Goal: Use online tool/utility

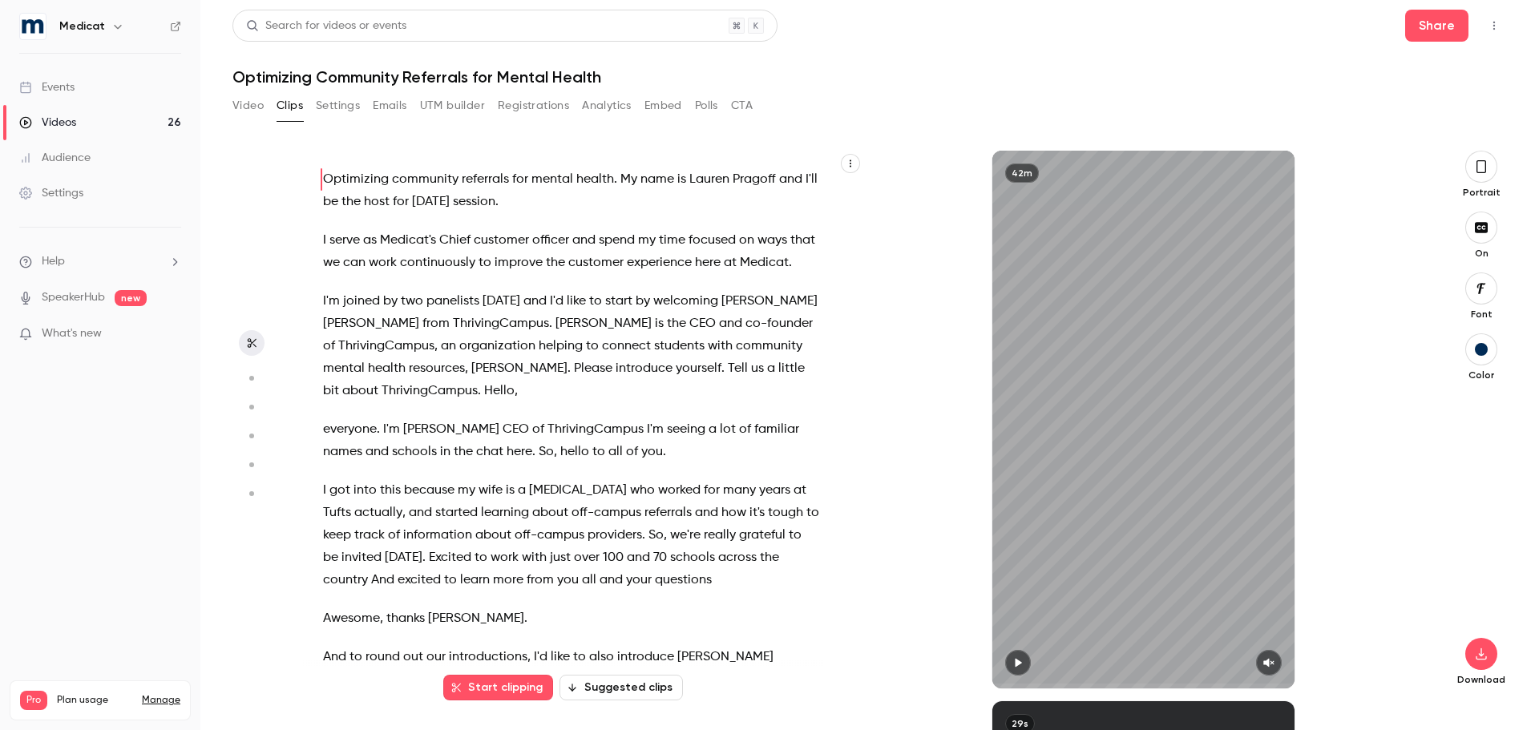
click at [1489, 165] on button "button" at bounding box center [1481, 167] width 32 height 32
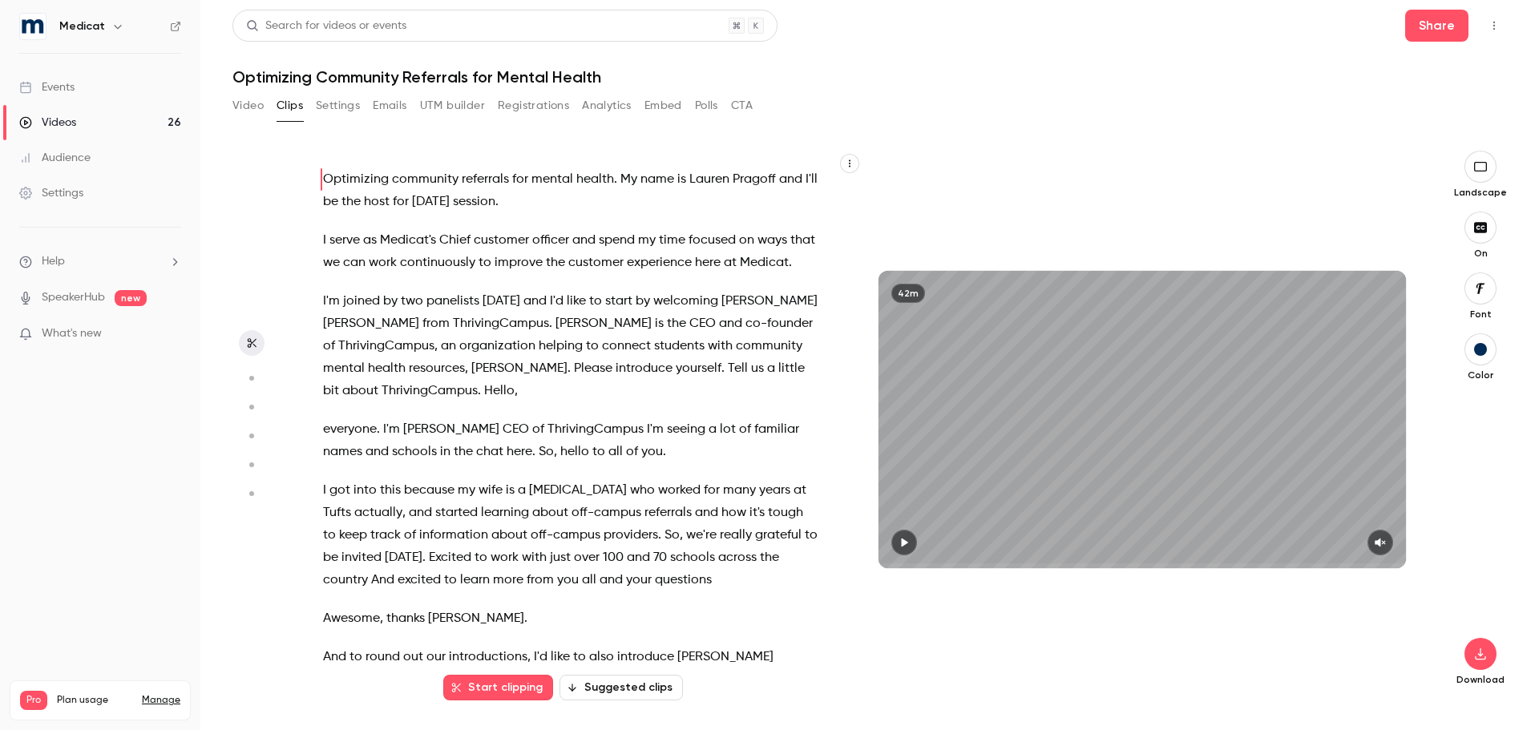
click at [81, 93] on link "Events" at bounding box center [100, 87] width 200 height 35
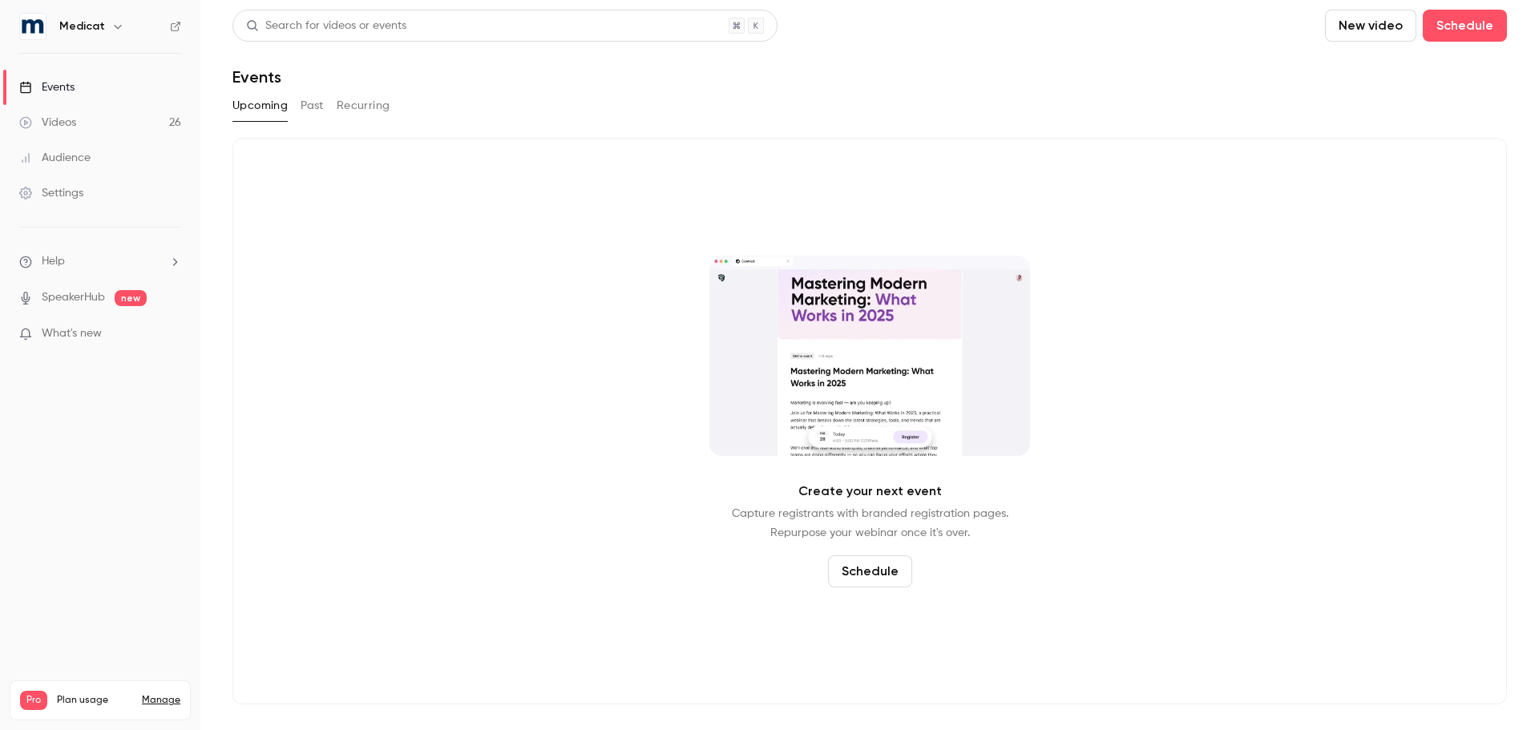
click at [321, 105] on button "Past" at bounding box center [312, 106] width 23 height 26
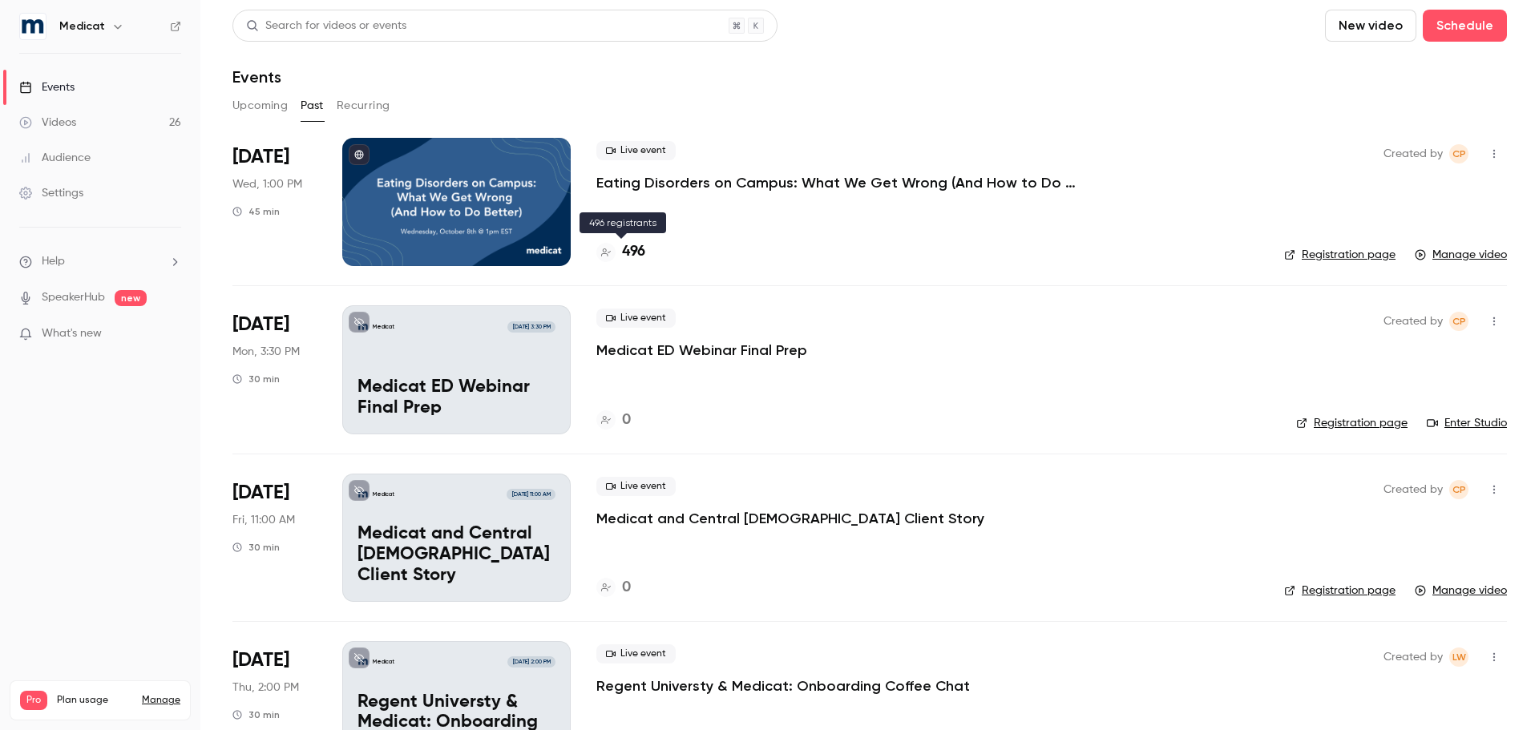
click at [640, 249] on h4 "496" at bounding box center [633, 252] width 23 height 22
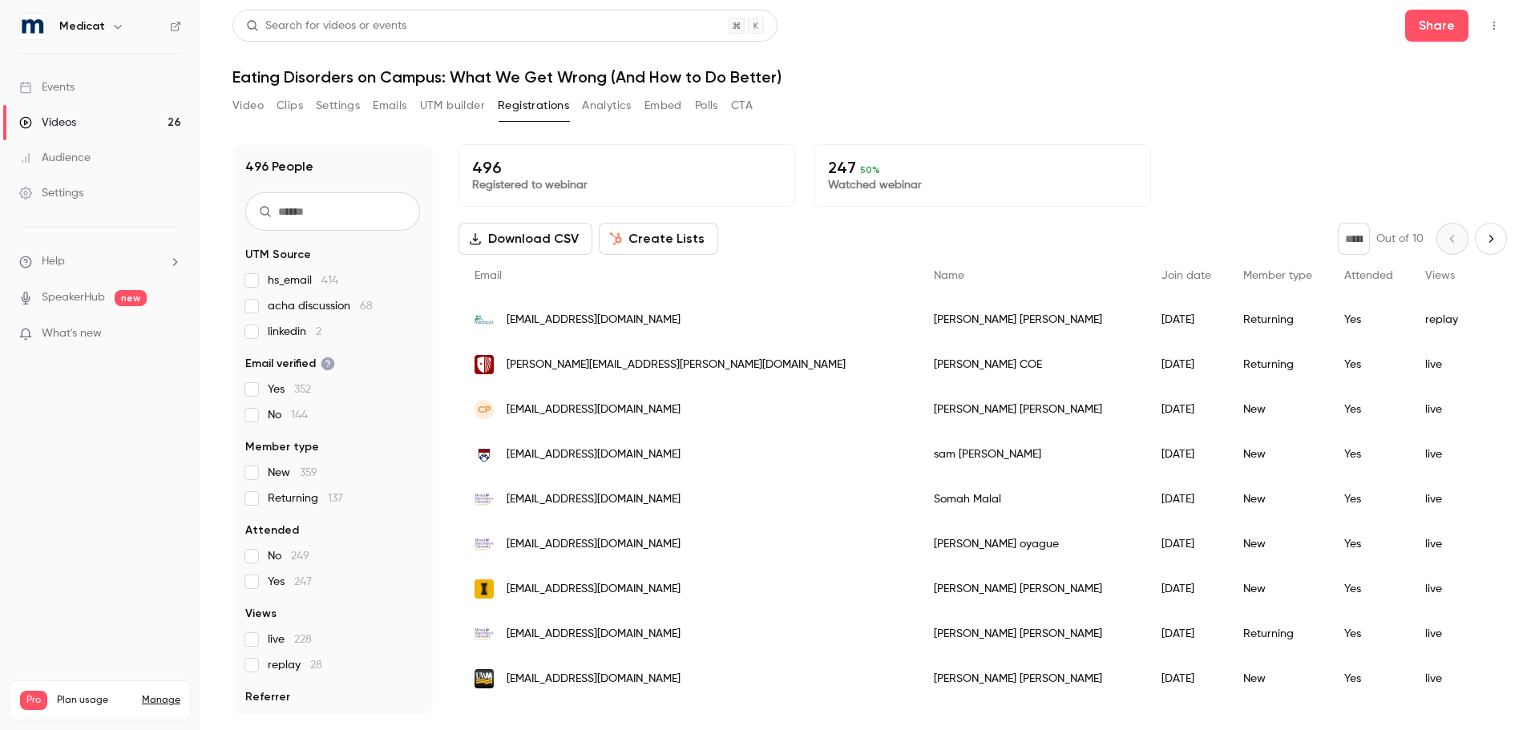
click at [293, 112] on button "Clips" at bounding box center [290, 106] width 26 height 26
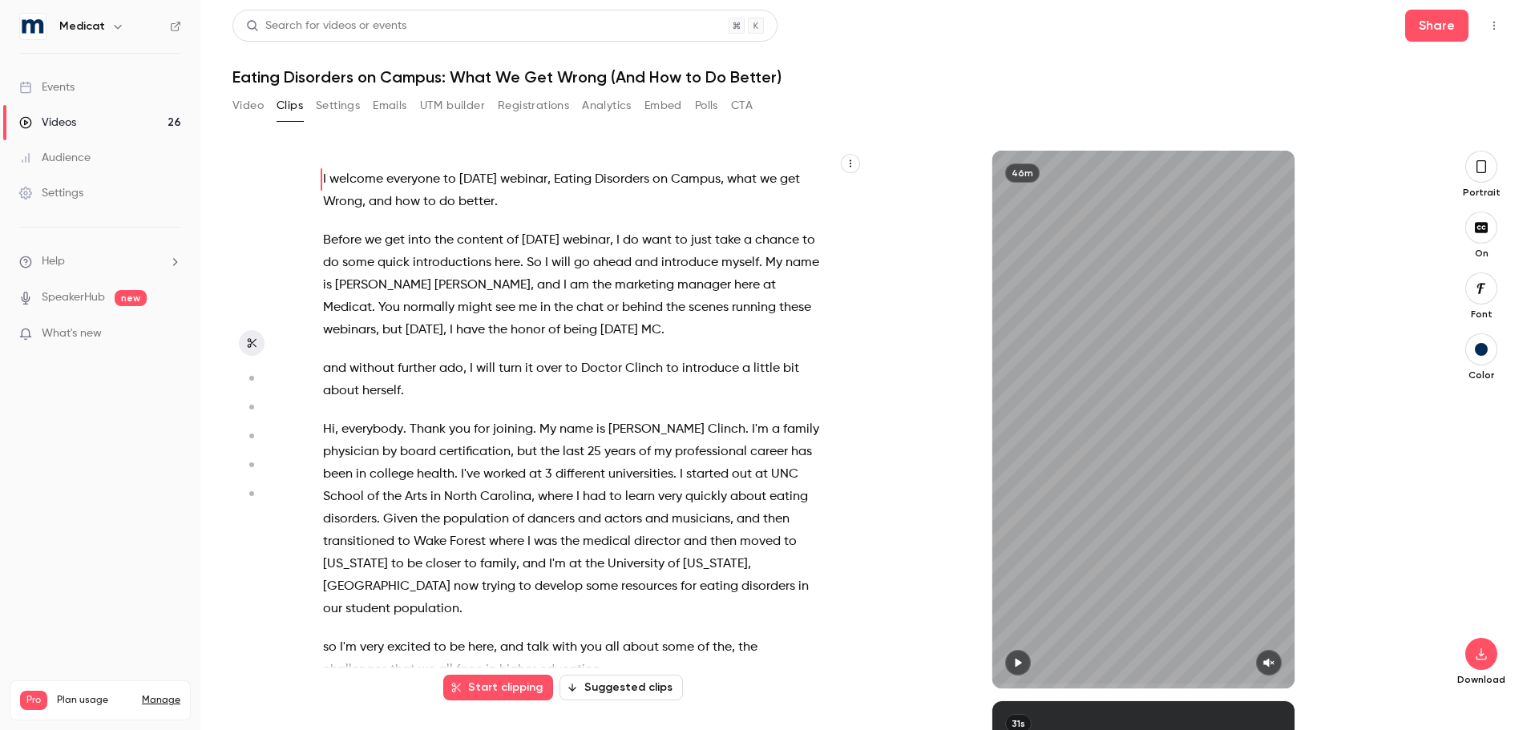
click at [1484, 172] on icon "button" at bounding box center [1481, 166] width 10 height 13
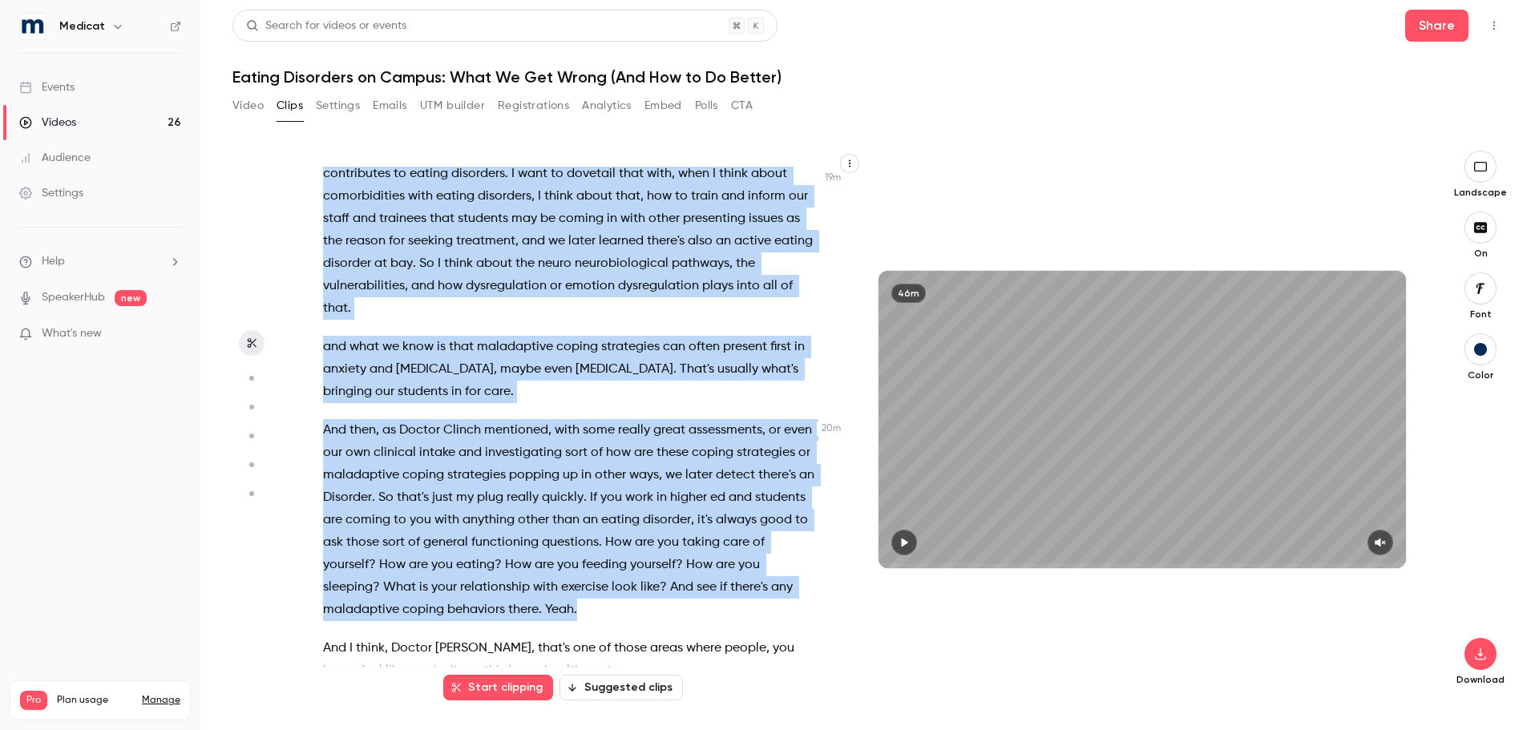
scroll to position [7610, 0]
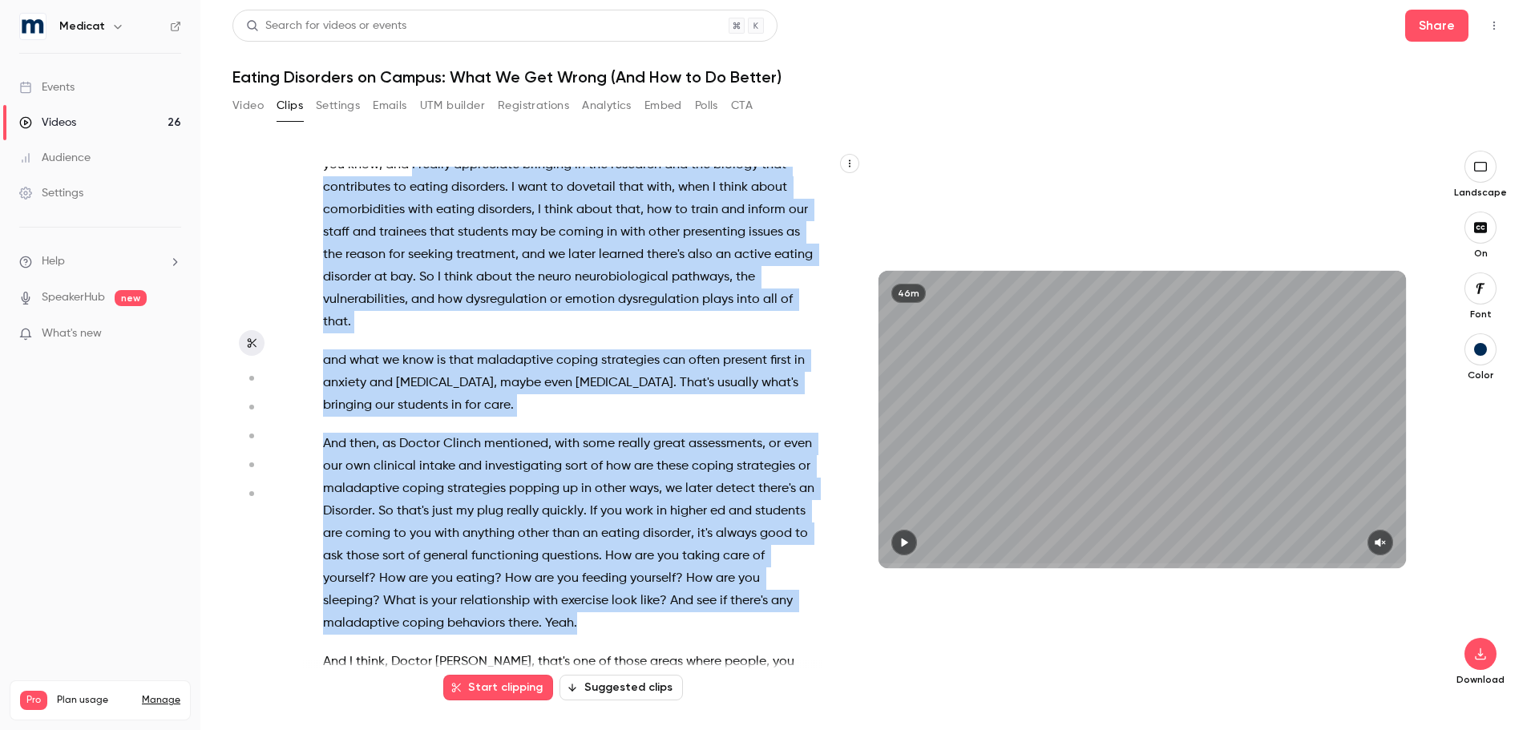
drag, startPoint x: 709, startPoint y: 636, endPoint x: 411, endPoint y: 238, distance: 496.9
click at [411, 238] on div "I welcome everyone to [DATE] webinar , Eating Disorders on Campus , what we get…" at bounding box center [578, 428] width 551 height 522
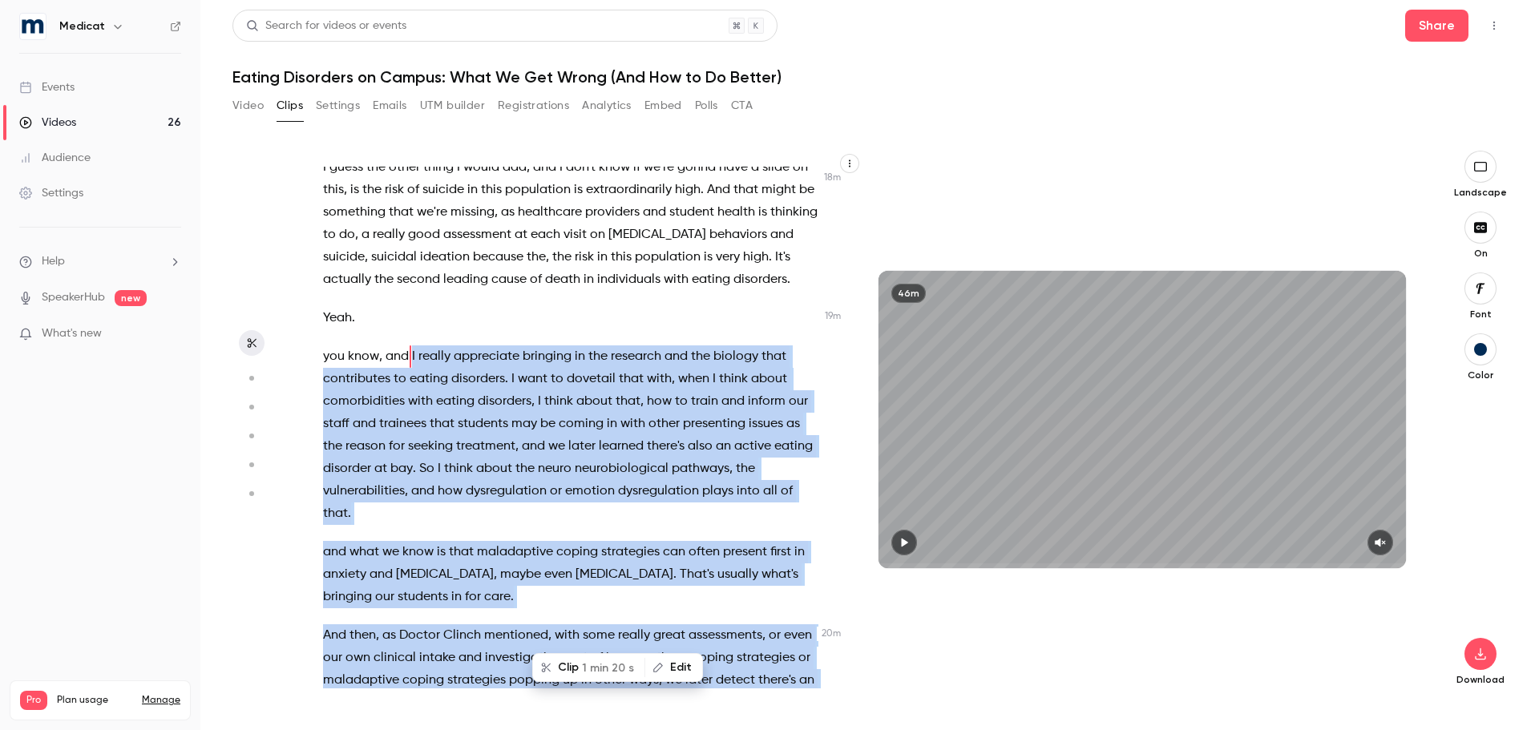
scroll to position [7414, 0]
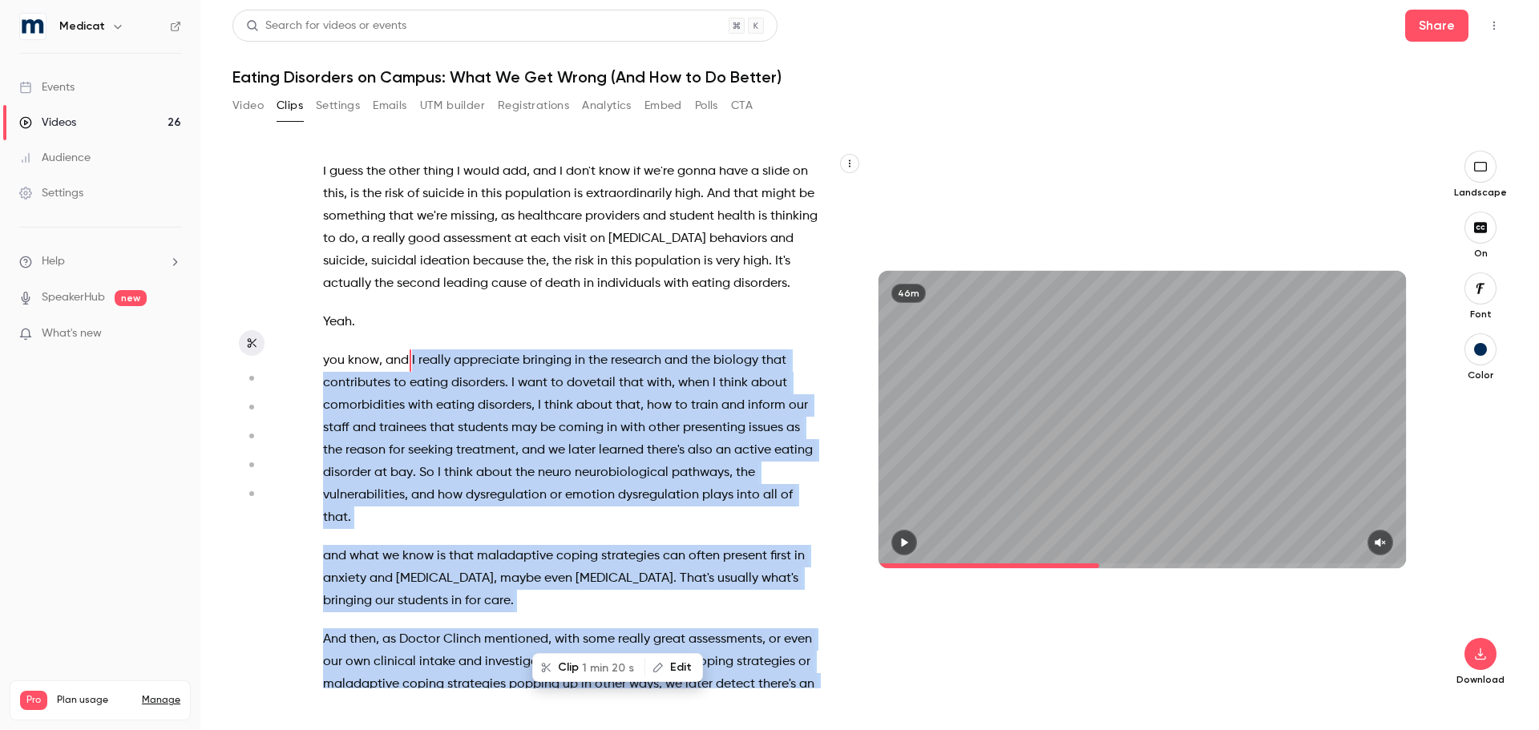
click at [590, 672] on span "1 min 20 s" at bounding box center [608, 668] width 52 height 17
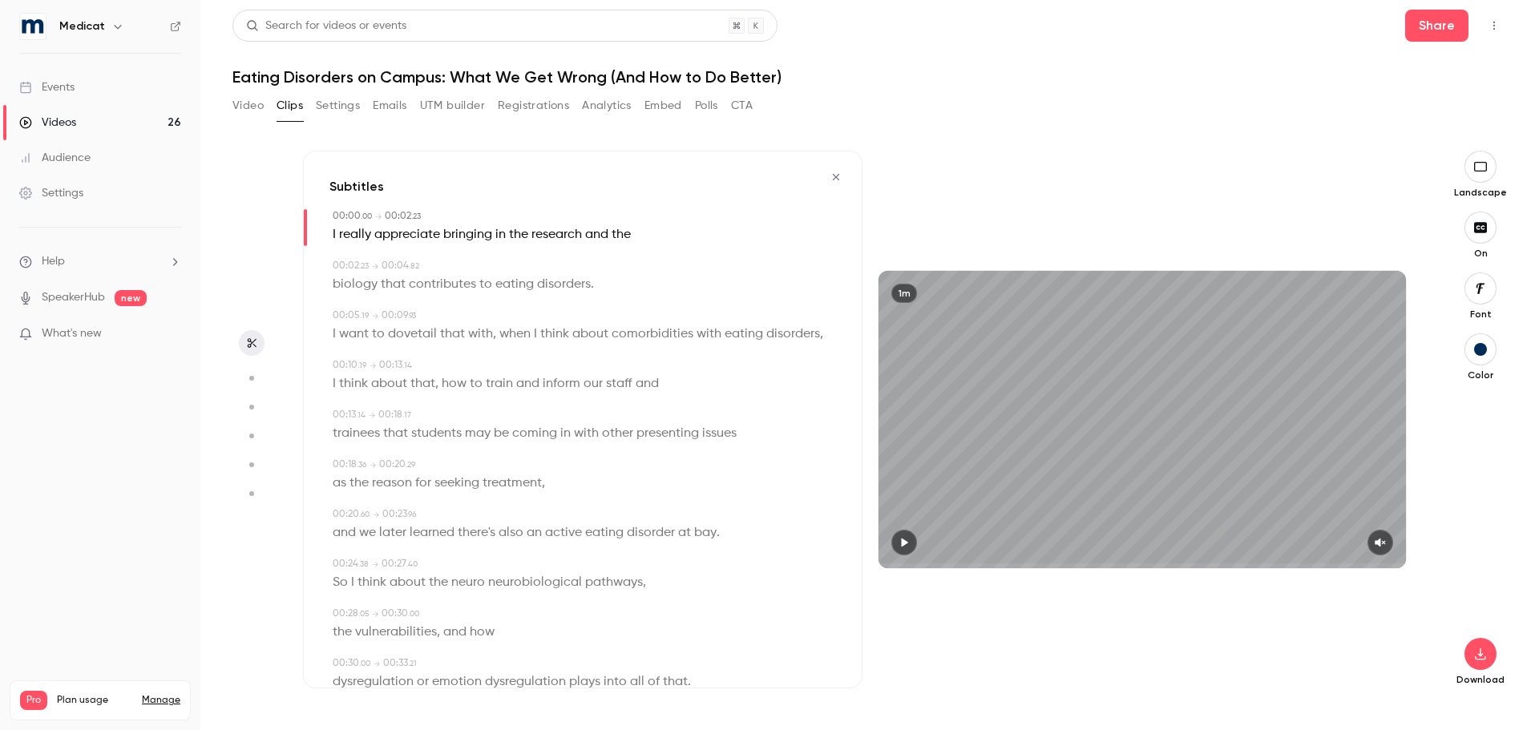
click at [1378, 545] on icon "button" at bounding box center [1380, 542] width 13 height 11
click at [906, 546] on icon "button" at bounding box center [904, 542] width 13 height 11
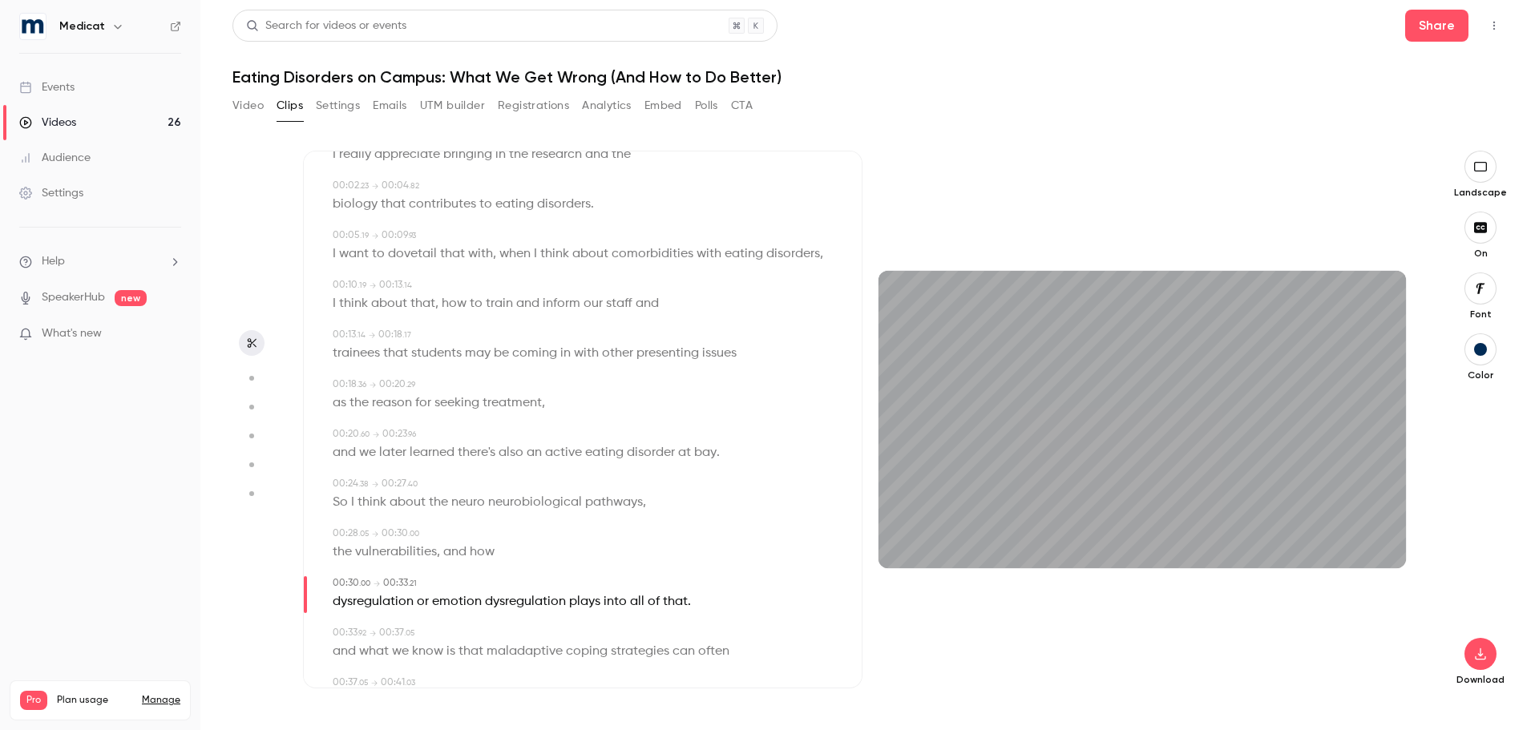
scroll to position [160, 0]
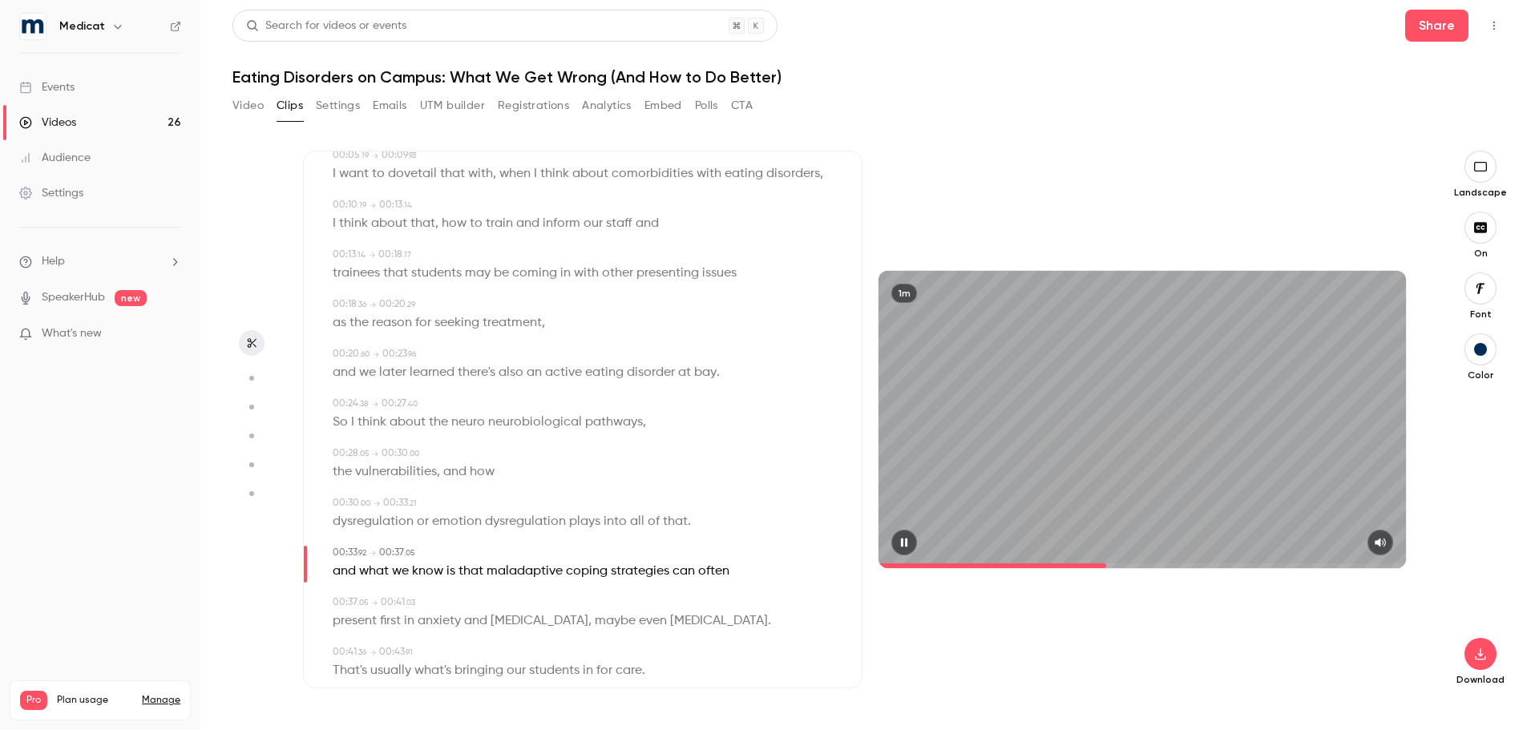
click at [911, 537] on icon "button" at bounding box center [904, 542] width 13 height 11
click at [347, 570] on span "and" at bounding box center [344, 571] width 23 height 22
type input "****"
click at [350, 595] on button "Edit" at bounding box center [338, 601] width 55 height 26
type input "***"
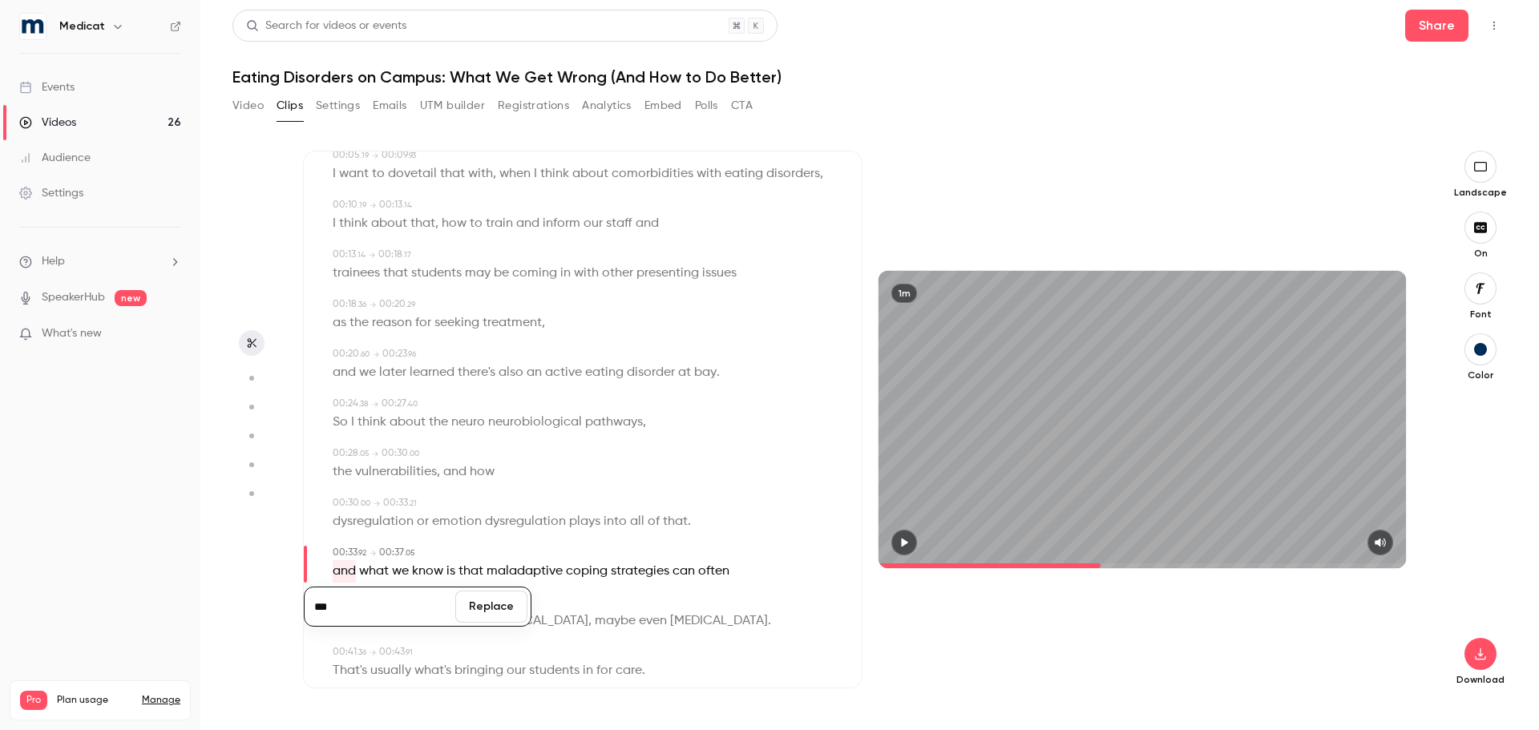
click at [463, 604] on button "Replace" at bounding box center [491, 607] width 72 height 32
click at [899, 544] on icon "button" at bounding box center [904, 542] width 13 height 11
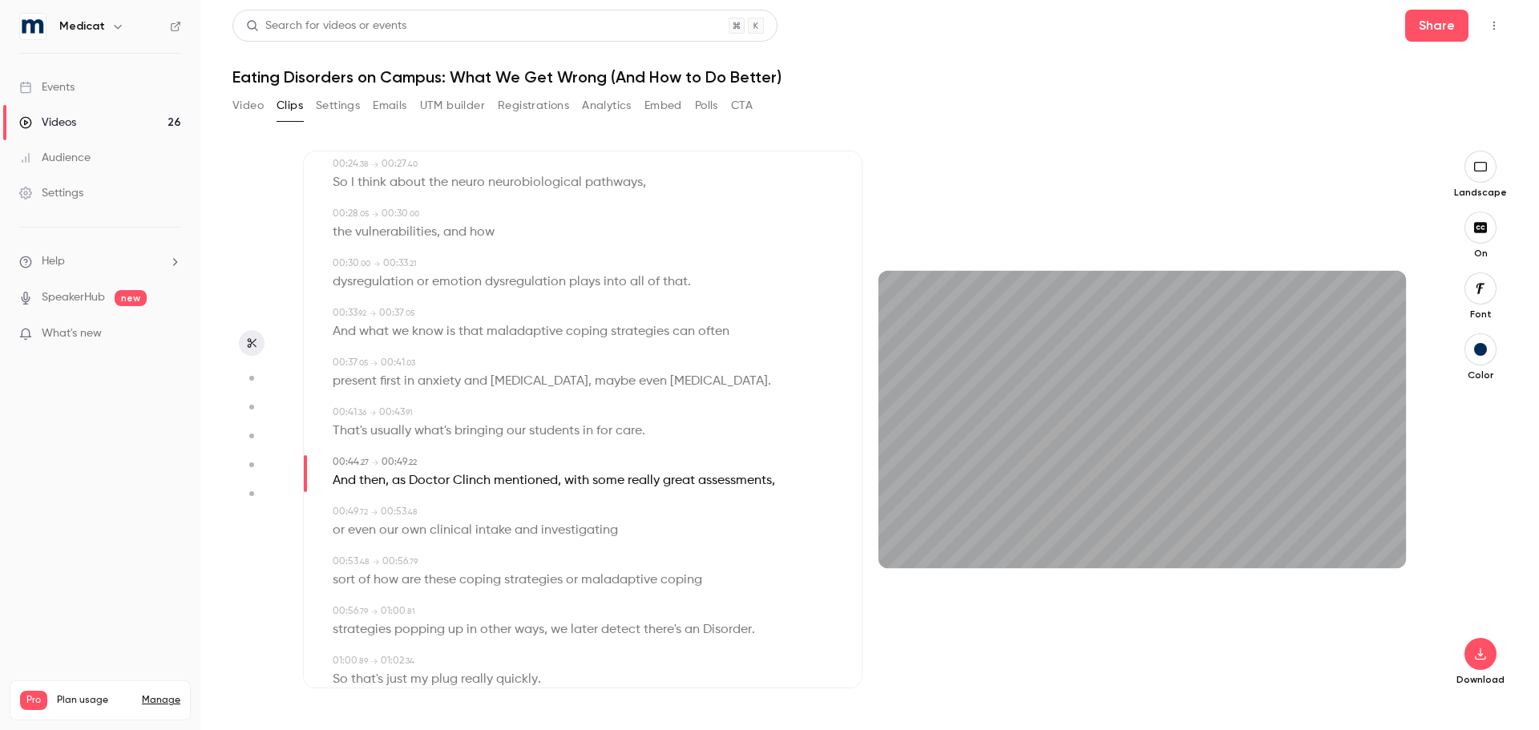
scroll to position [401, 0]
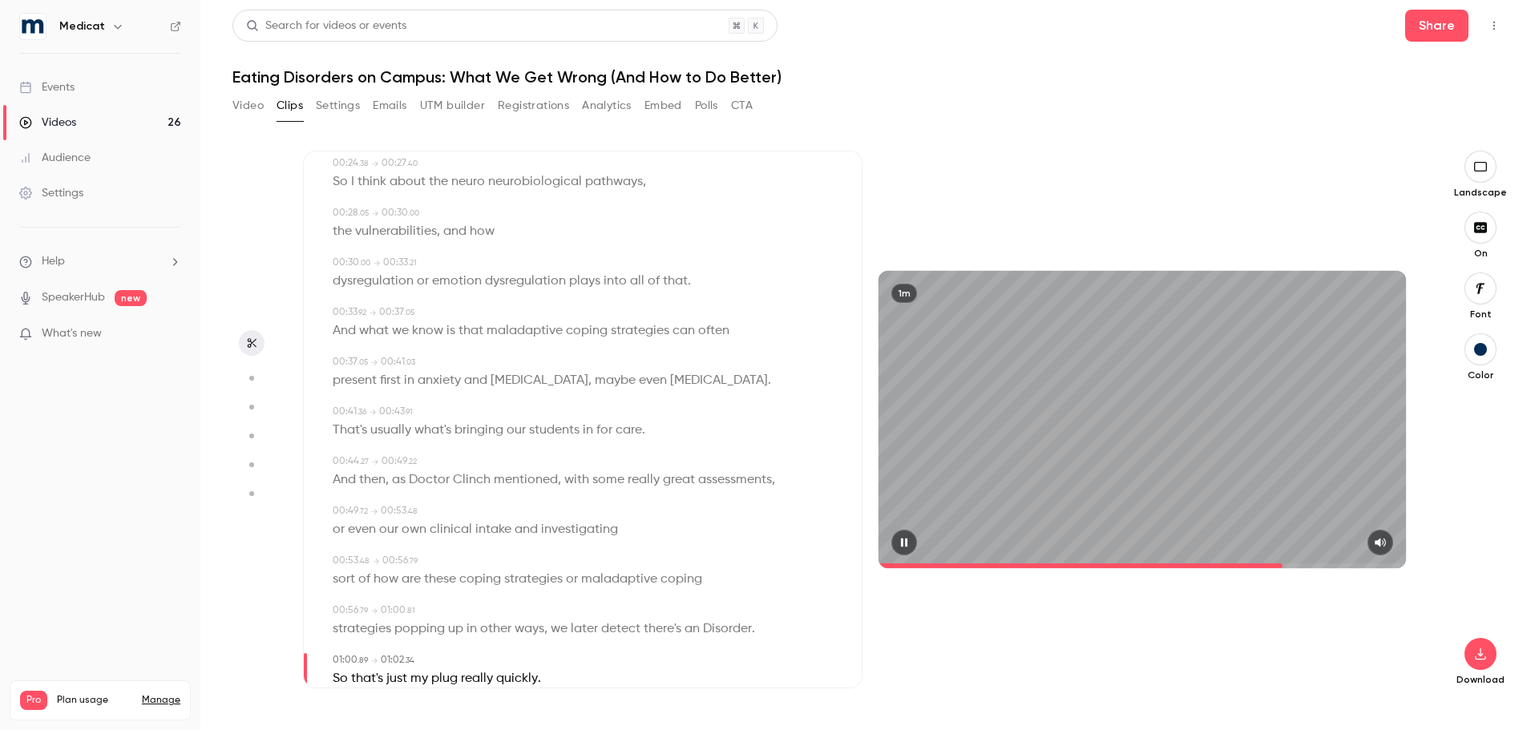
click at [907, 540] on icon "button" at bounding box center [904, 542] width 6 height 9
click at [733, 630] on span "Disorder" at bounding box center [727, 629] width 49 height 22
type input "****"
click at [719, 649] on button "Edit" at bounding box center [722, 659] width 55 height 26
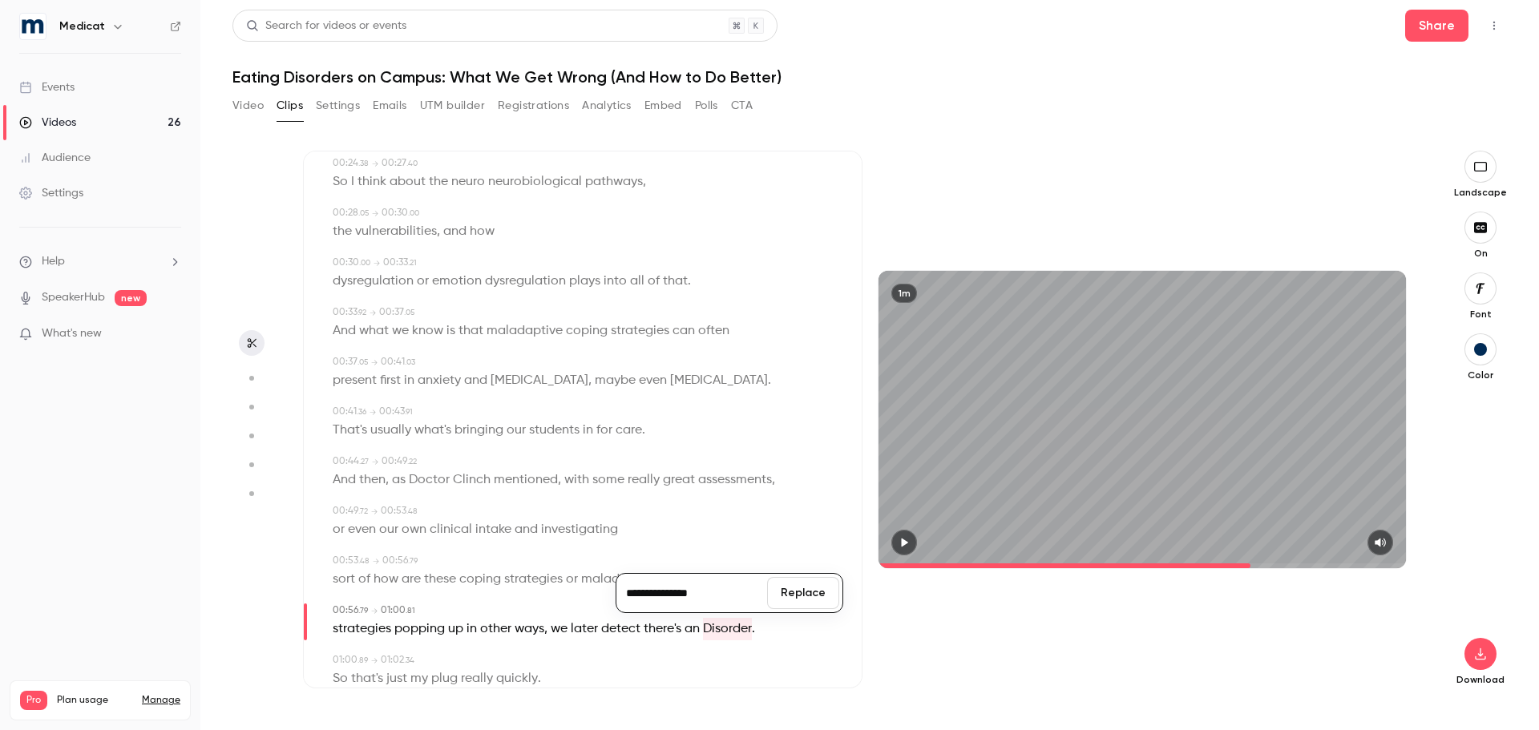
type input "**********"
click at [790, 600] on button "Replace" at bounding box center [803, 593] width 72 height 32
click at [903, 539] on icon "button" at bounding box center [904, 542] width 13 height 11
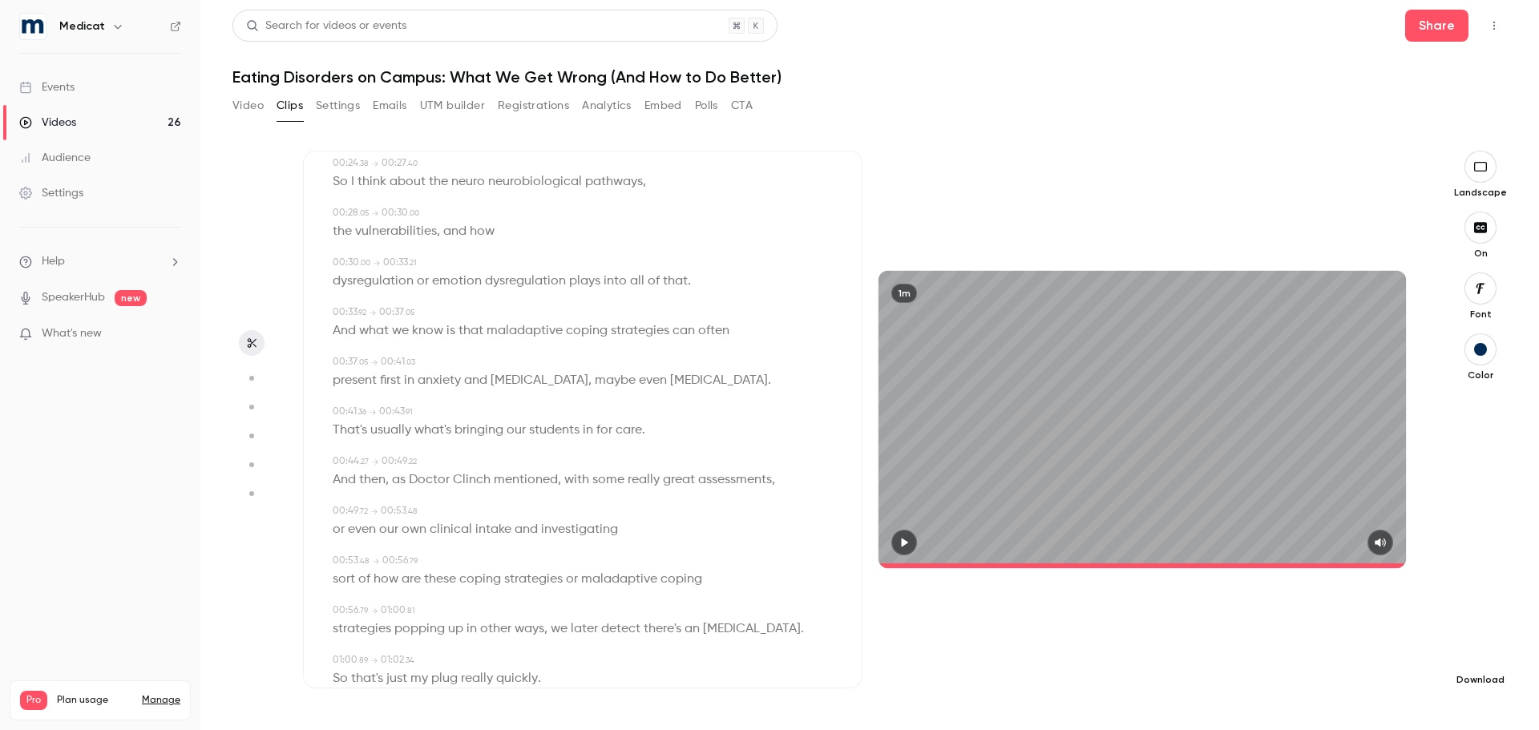
click at [1484, 648] on icon "button" at bounding box center [1480, 654] width 19 height 13
click at [1375, 683] on span "Standard" at bounding box center [1361, 681] width 184 height 17
type input "****"
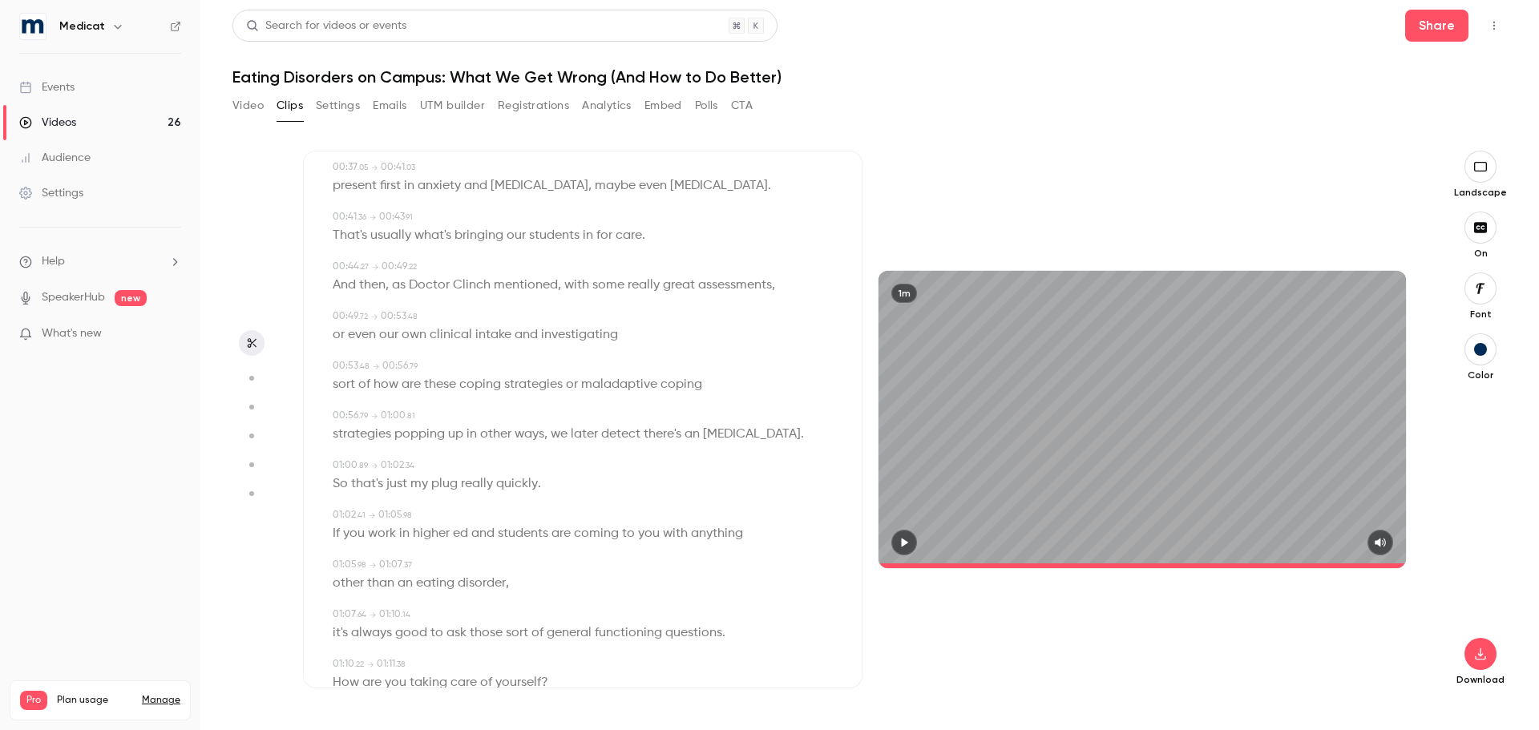
scroll to position [641, 0]
